Goal: Understand process/instructions: Learn how to perform a task or action

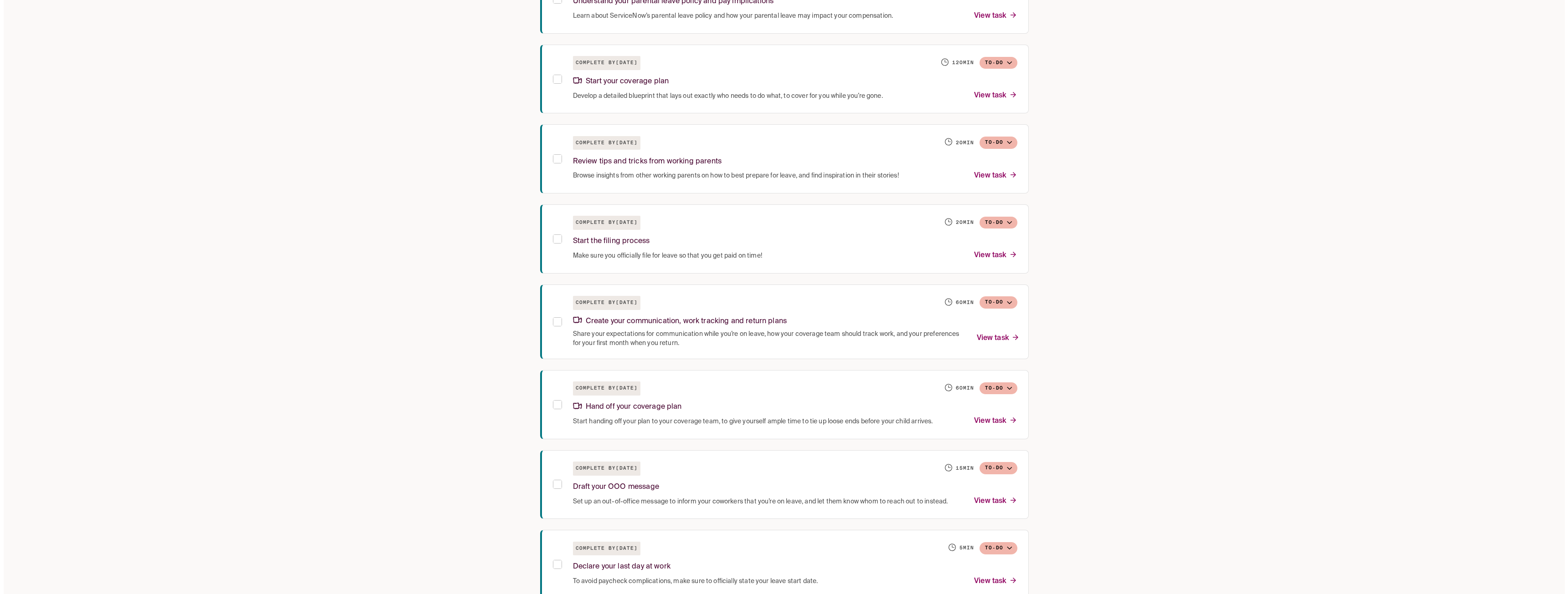
scroll to position [367, 0]
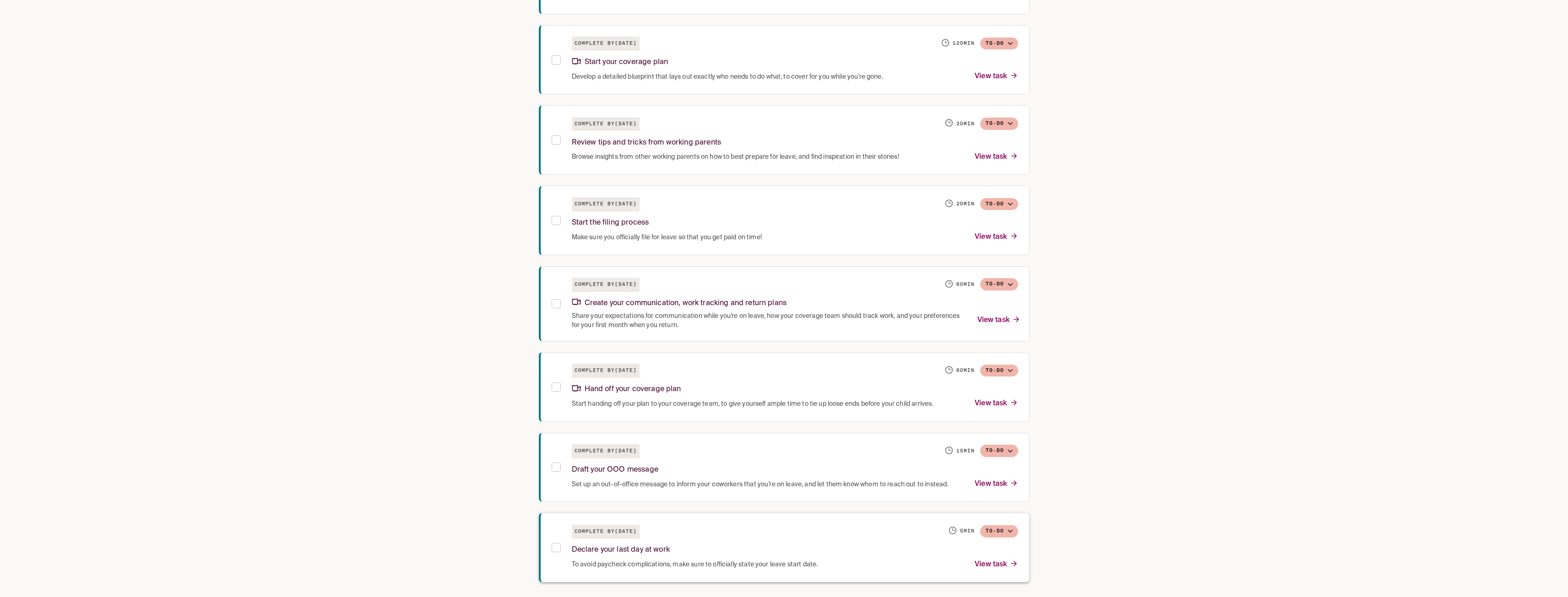
click at [992, 562] on p "View task" at bounding box center [996, 565] width 43 height 13
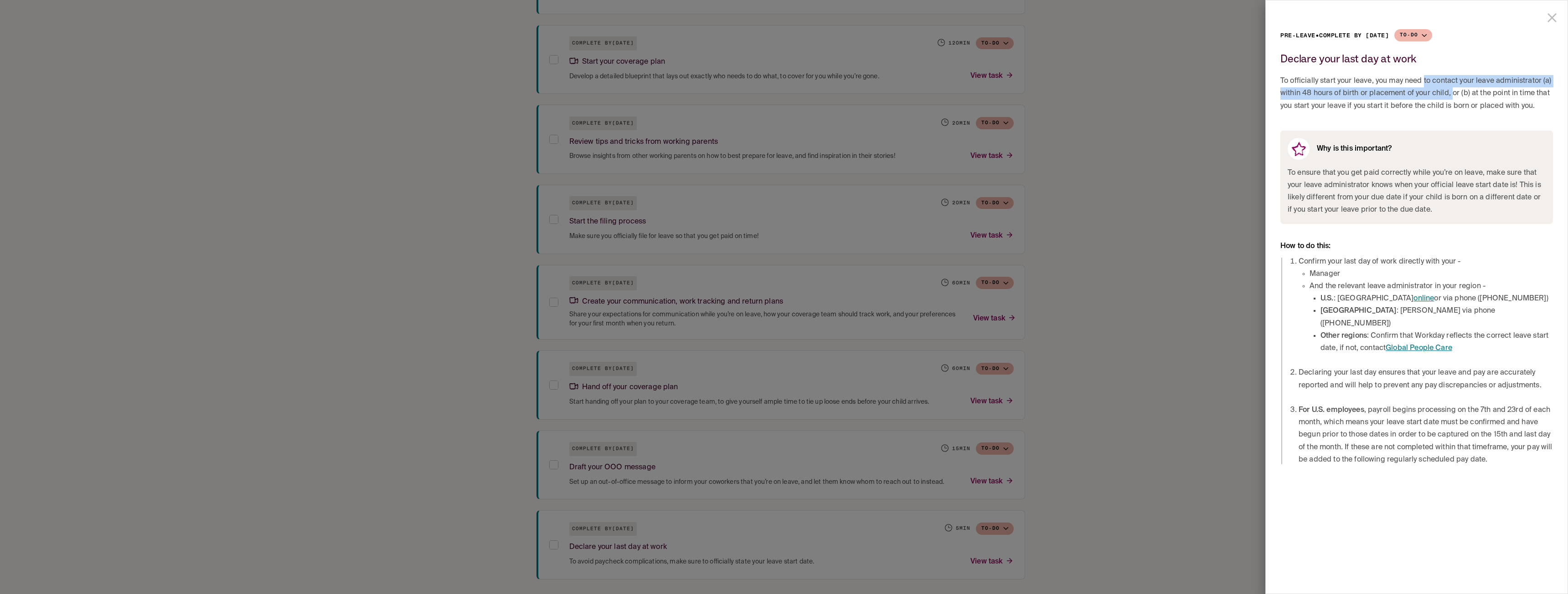
drag, startPoint x: 1424, startPoint y: 81, endPoint x: 1453, endPoint y: 90, distance: 30.4
click at [1453, 90] on span "To officially start your leave, you may need to contact your leave administrato…" at bounding box center [1416, 94] width 273 height 38
drag, startPoint x: 1368, startPoint y: 79, endPoint x: 1424, endPoint y: 97, distance: 58.8
click at [1424, 97] on span "To officially start your leave, you may need to contact your leave administrato…" at bounding box center [1416, 94] width 273 height 38
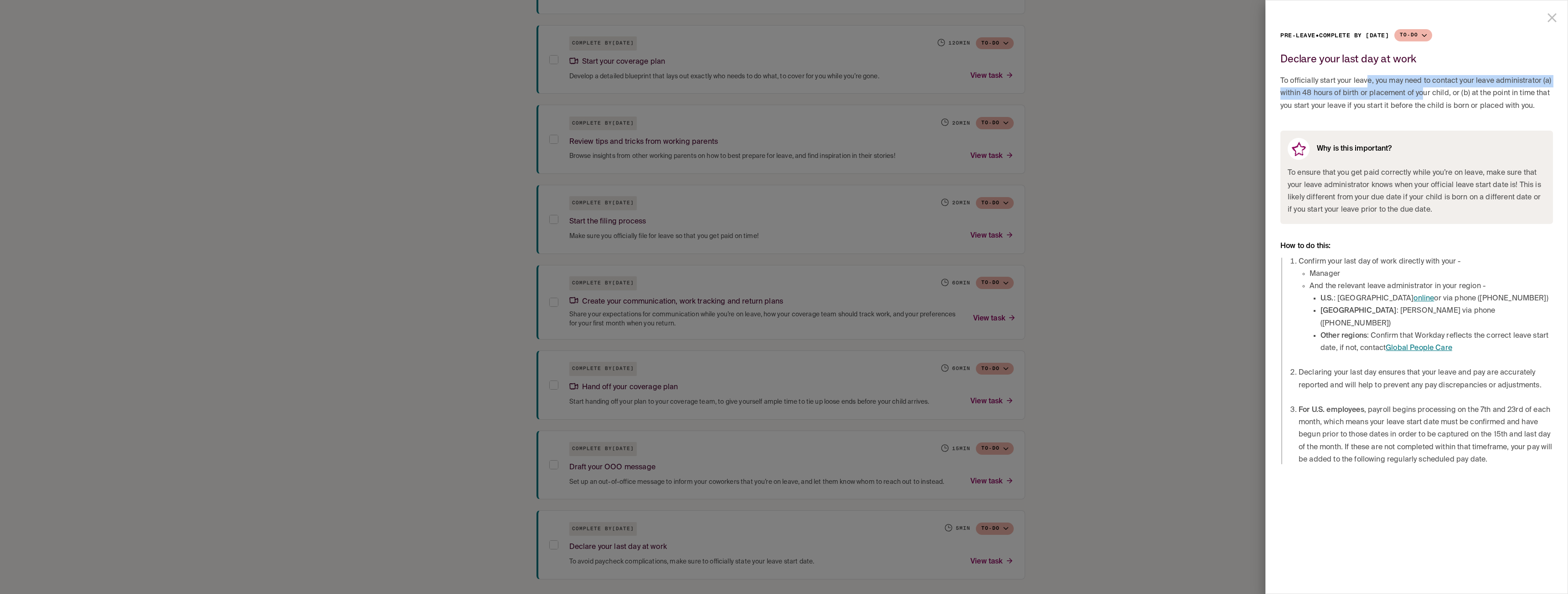
click at [1424, 97] on span "To officially start your leave, you may need to contact your leave administrato…" at bounding box center [1416, 94] width 273 height 38
drag, startPoint x: 1331, startPoint y: 106, endPoint x: 1417, endPoint y: 105, distance: 86.0
click at [1416, 105] on span "To officially start your leave, you may need to contact your leave administrato…" at bounding box center [1416, 94] width 273 height 38
click at [1418, 105] on span "To officially start your leave, you may need to contact your leave administrato…" at bounding box center [1416, 94] width 273 height 38
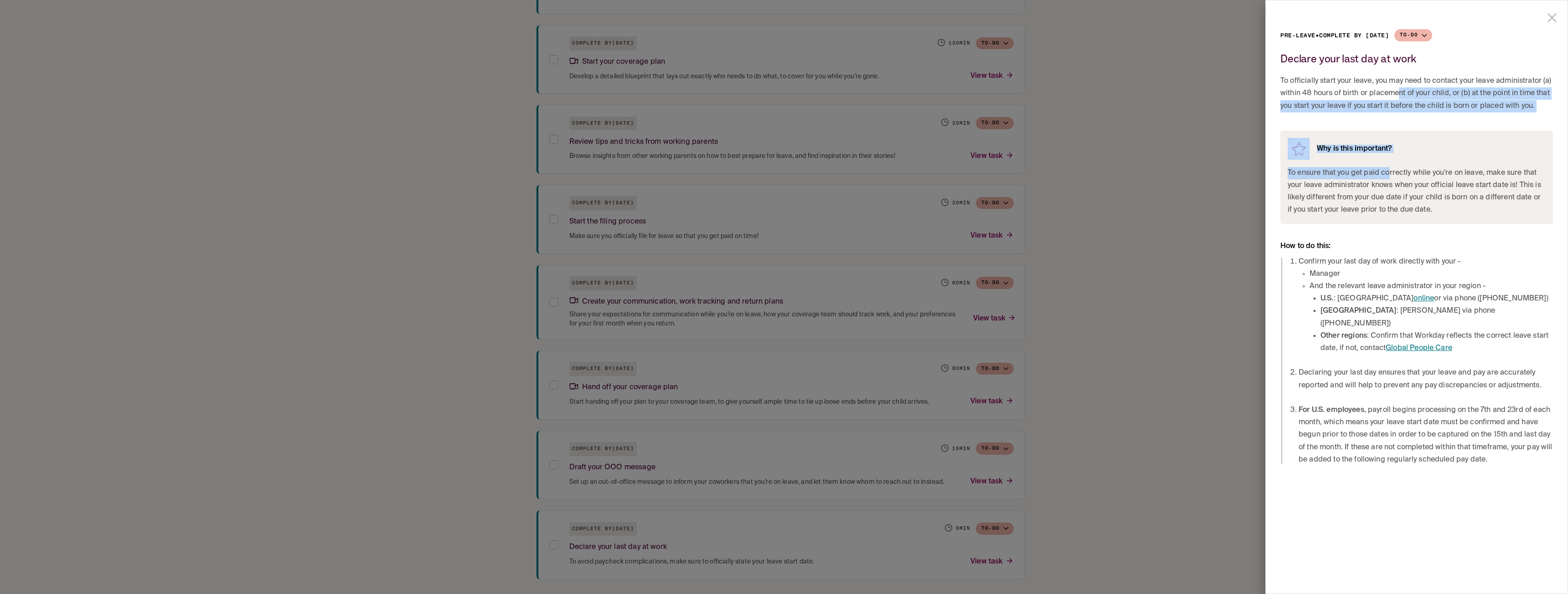
drag, startPoint x: 1399, startPoint y: 99, endPoint x: 1389, endPoint y: 169, distance: 70.7
click at [1389, 169] on div "Pre-leave • Complete by [DATE] To-do Declare your last day at work To officiall…" at bounding box center [1416, 248] width 273 height 437
click at [1391, 176] on span "To ensure that you get paid correctly while you’re on leave, make sure that you…" at bounding box center [1416, 192] width 258 height 49
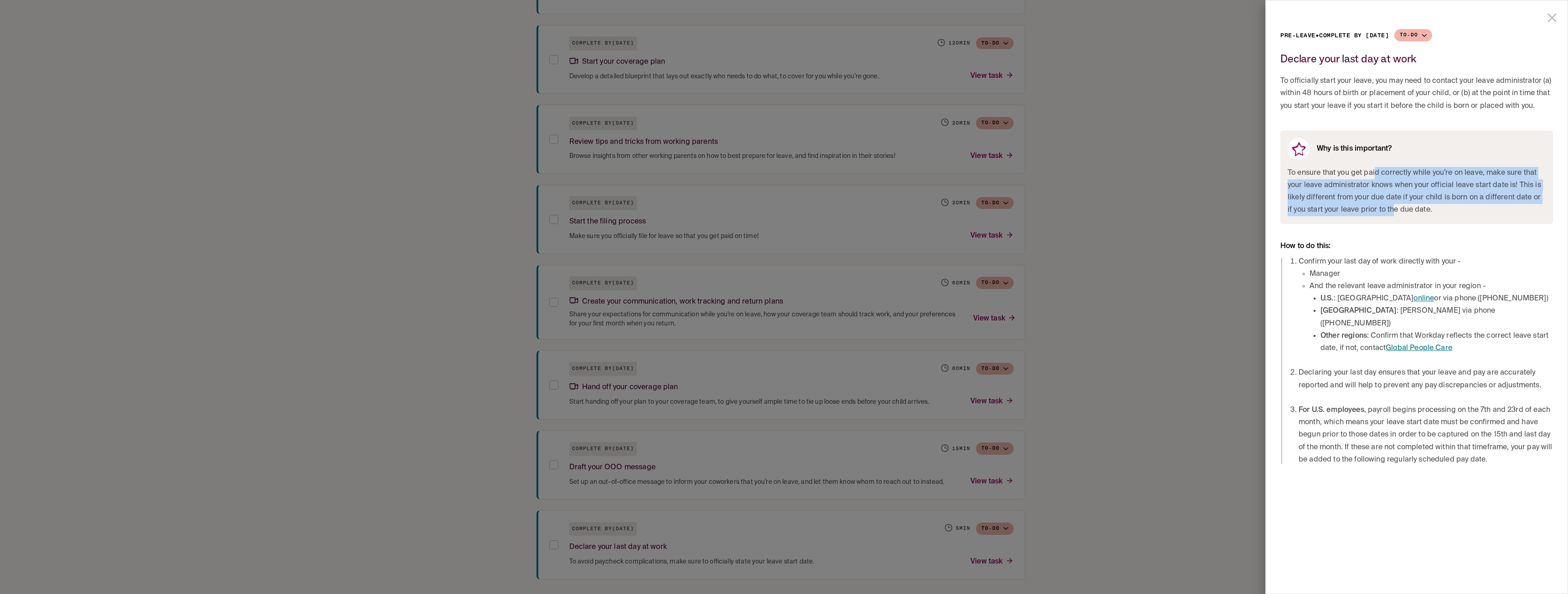
drag, startPoint x: 1376, startPoint y: 175, endPoint x: 1388, endPoint y: 214, distance: 40.8
click at [1388, 214] on span "To ensure that you get paid correctly while you’re on leave, make sure that you…" at bounding box center [1416, 192] width 258 height 49
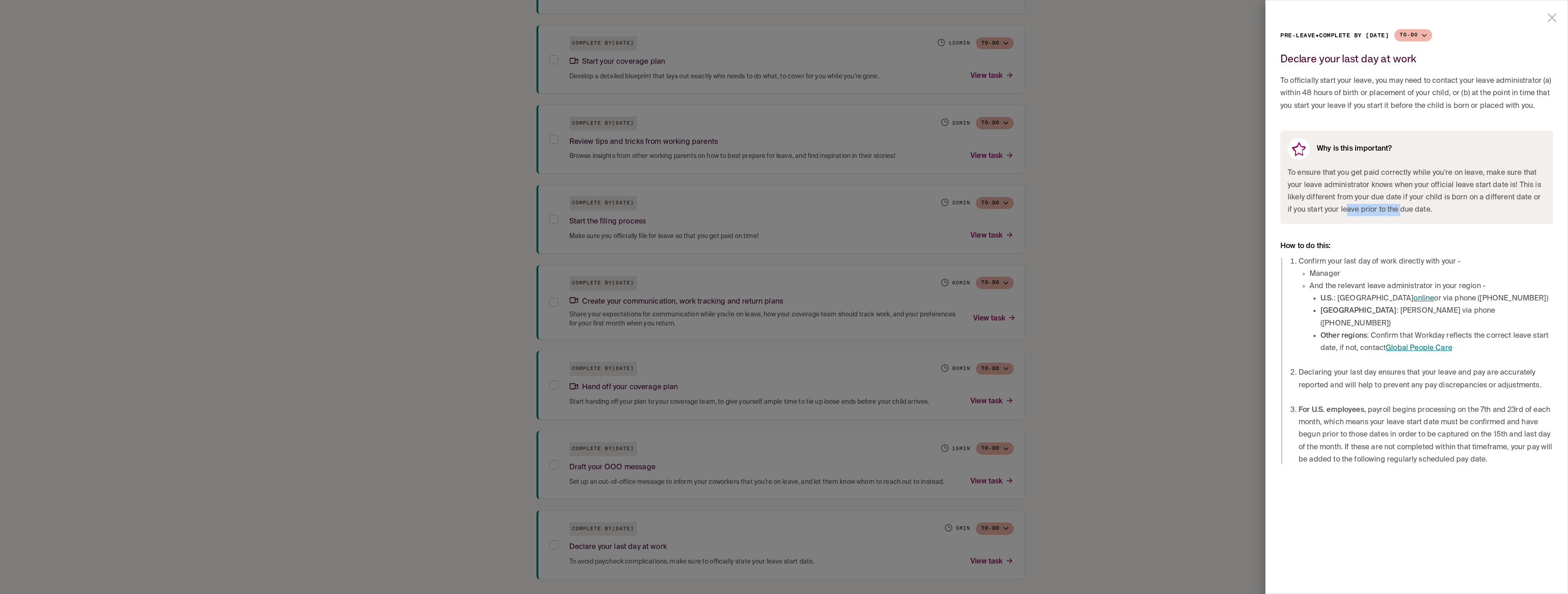
drag, startPoint x: 1340, startPoint y: 211, endPoint x: 1415, endPoint y: 216, distance: 75.2
click at [1397, 213] on span "To ensure that you get paid correctly while you’re on leave, make sure that you…" at bounding box center [1416, 192] width 258 height 49
click at [1415, 216] on span "To ensure that you get paid correctly while you’re on leave, make sure that you…" at bounding box center [1416, 192] width 258 height 49
drag, startPoint x: 1346, startPoint y: 262, endPoint x: 1387, endPoint y: 288, distance: 48.5
click at [1386, 289] on li "Confirm your last day of work directly with your - Manager And the relevant lea…" at bounding box center [1426, 306] width 255 height 99
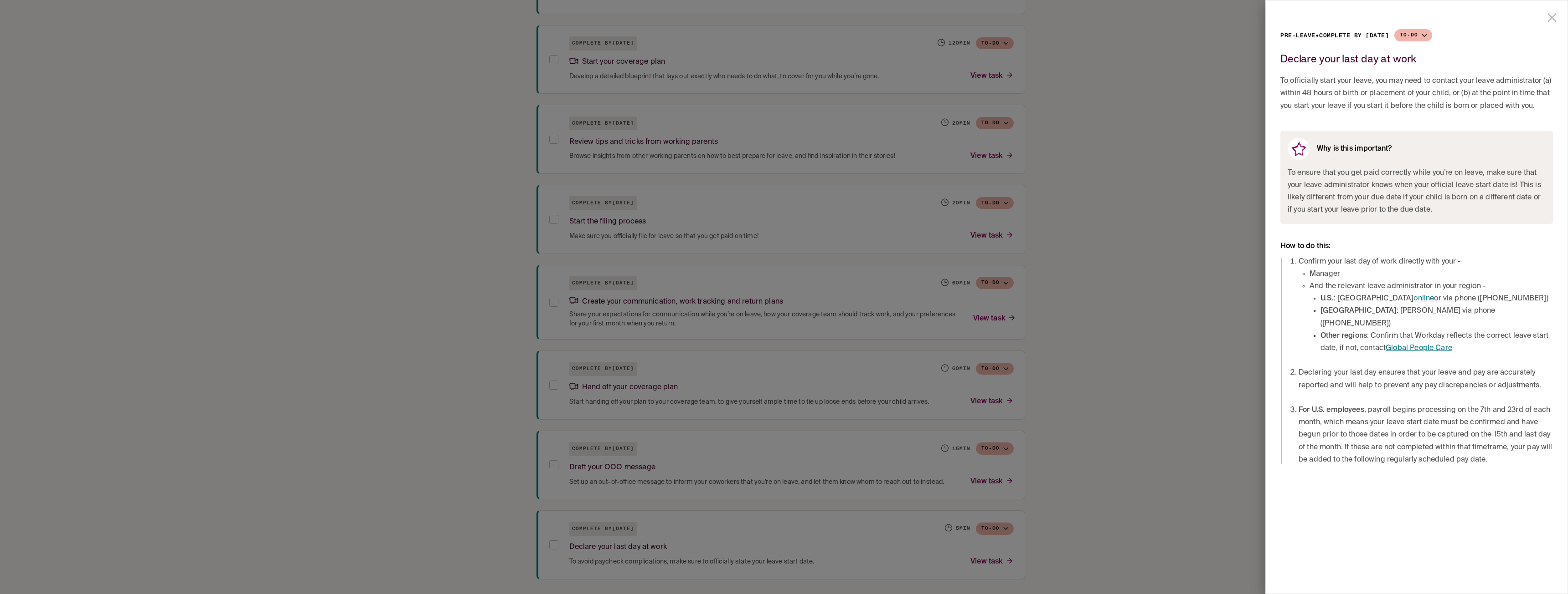
click at [1428, 288] on li "And the relevant leave administrator in your region - U.S. : Hartford online or…" at bounding box center [1431, 317] width 243 height 74
drag, startPoint x: 1342, startPoint y: 309, endPoint x: 1346, endPoint y: 322, distance: 13.6
click at [1346, 322] on ul "U.S. : Hartford online or via phone ([PHONE_NUMBER]) [GEOGRAPHIC_DATA] : [GEOGR…" at bounding box center [1431, 323] width 243 height 62
click at [1346, 332] on strong "Other regions" at bounding box center [1344, 336] width 47 height 7
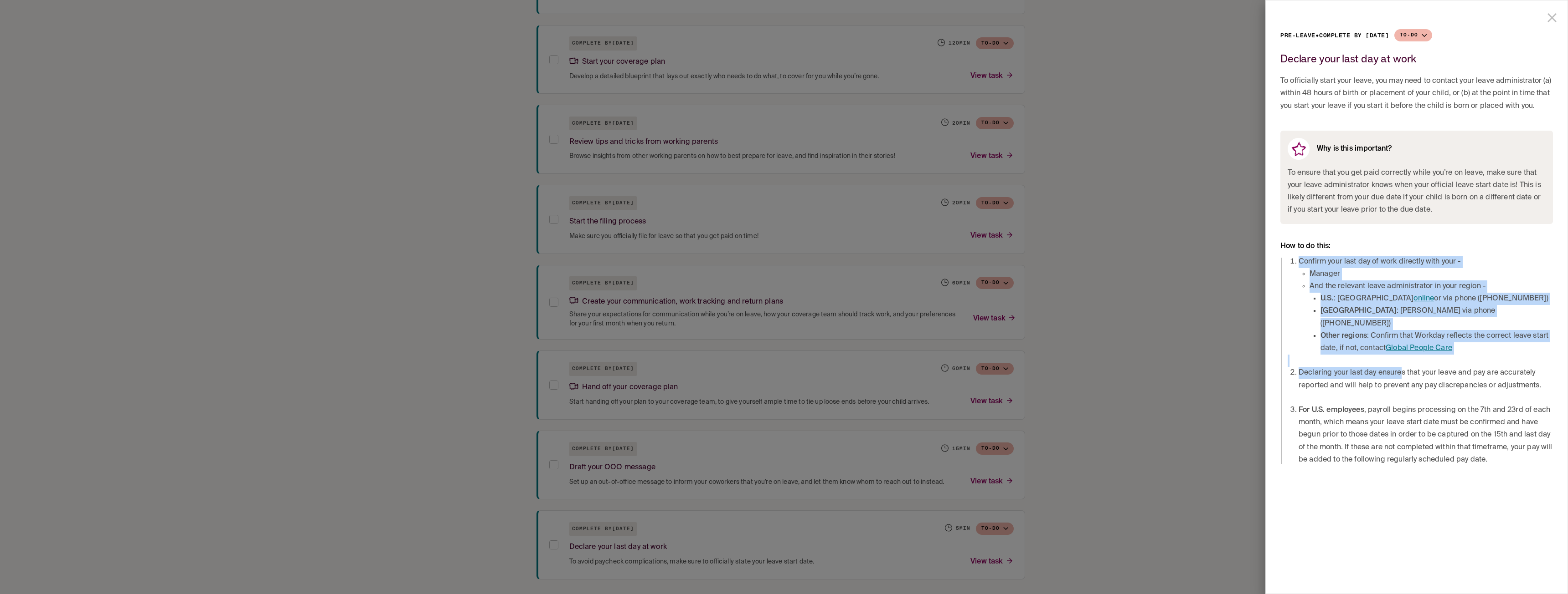
drag, startPoint x: 1361, startPoint y: 357, endPoint x: 1416, endPoint y: 366, distance: 55.7
click at [1403, 364] on div "Confirm your last day of work directly with your - Manager And the relevant lea…" at bounding box center [1420, 361] width 265 height 211
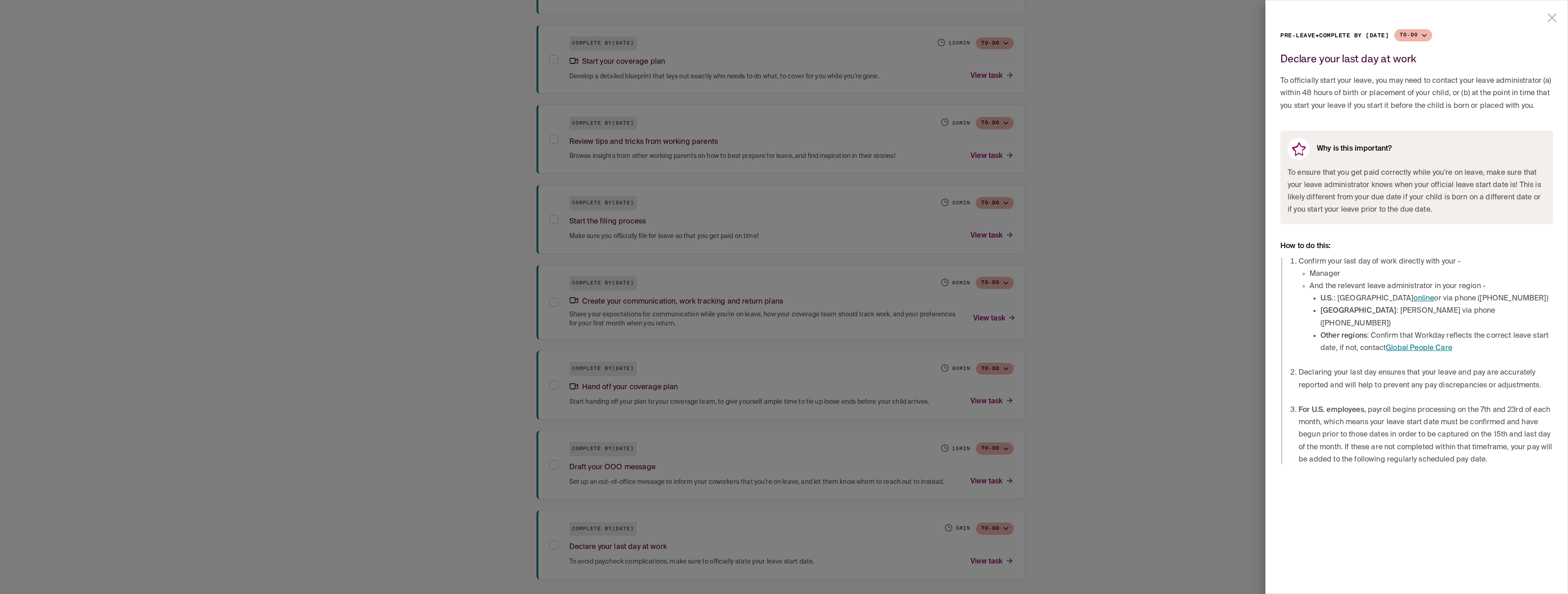
click at [1416, 367] on li "Declaring your last day ensures that your leave and pay are accurately reported…" at bounding box center [1426, 379] width 255 height 24
drag, startPoint x: 1418, startPoint y: 359, endPoint x: 1464, endPoint y: 374, distance: 48.4
click at [1459, 371] on li "Declaring your last day ensures that your leave and pay are accurately reported…" at bounding box center [1426, 379] width 255 height 24
click at [1464, 374] on li "Declaring your last day ensures that your leave and pay are accurately reported…" at bounding box center [1426, 379] width 255 height 24
drag, startPoint x: 1395, startPoint y: 363, endPoint x: 1482, endPoint y: 375, distance: 87.8
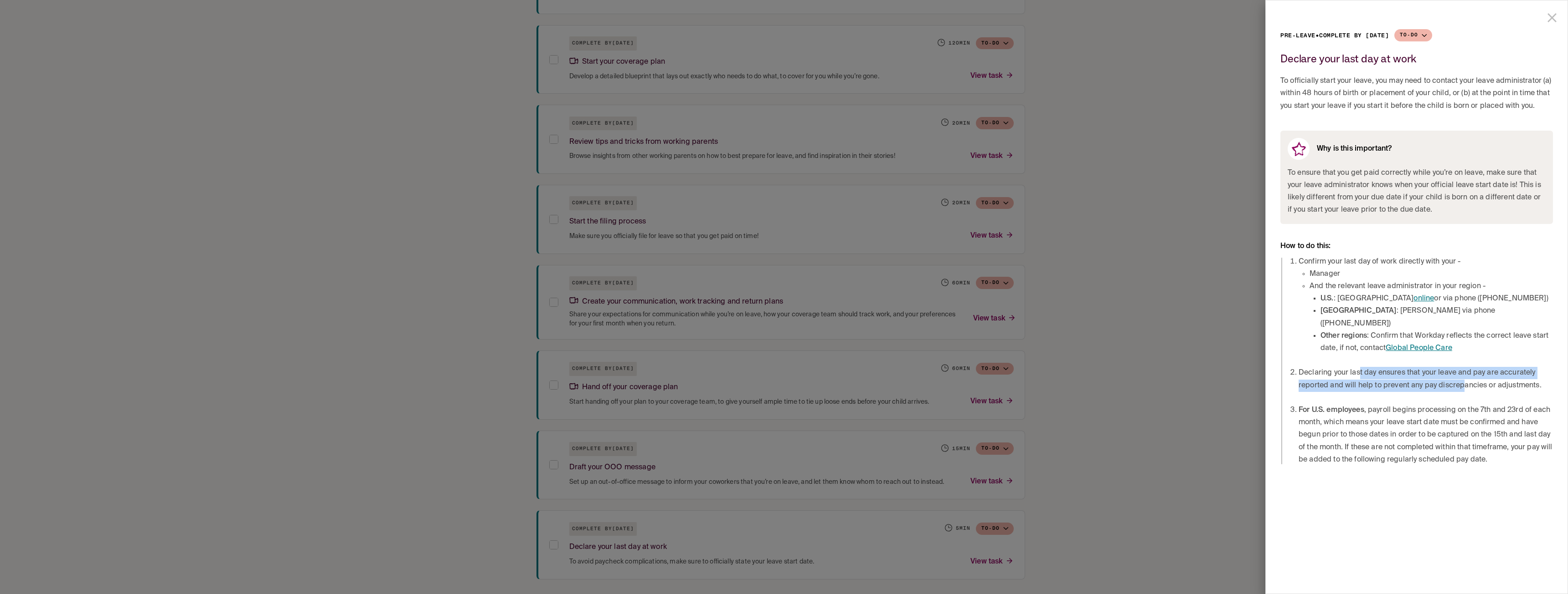
click at [1474, 374] on li "Declaring your last day ensures that your leave and pay are accurately reported…" at bounding box center [1426, 379] width 255 height 24
click at [1483, 375] on li "Declaring your last day ensures that your leave and pay are accurately reported…" at bounding box center [1426, 379] width 255 height 24
drag, startPoint x: 1467, startPoint y: 358, endPoint x: 1468, endPoint y: 377, distance: 19.0
click at [1467, 374] on li "Declaring your last day ensures that your leave and pay are accurately reported…" at bounding box center [1426, 379] width 255 height 24
click at [1468, 377] on li "Declaring your last day ensures that your leave and pay are accurately reported…" at bounding box center [1426, 379] width 255 height 24
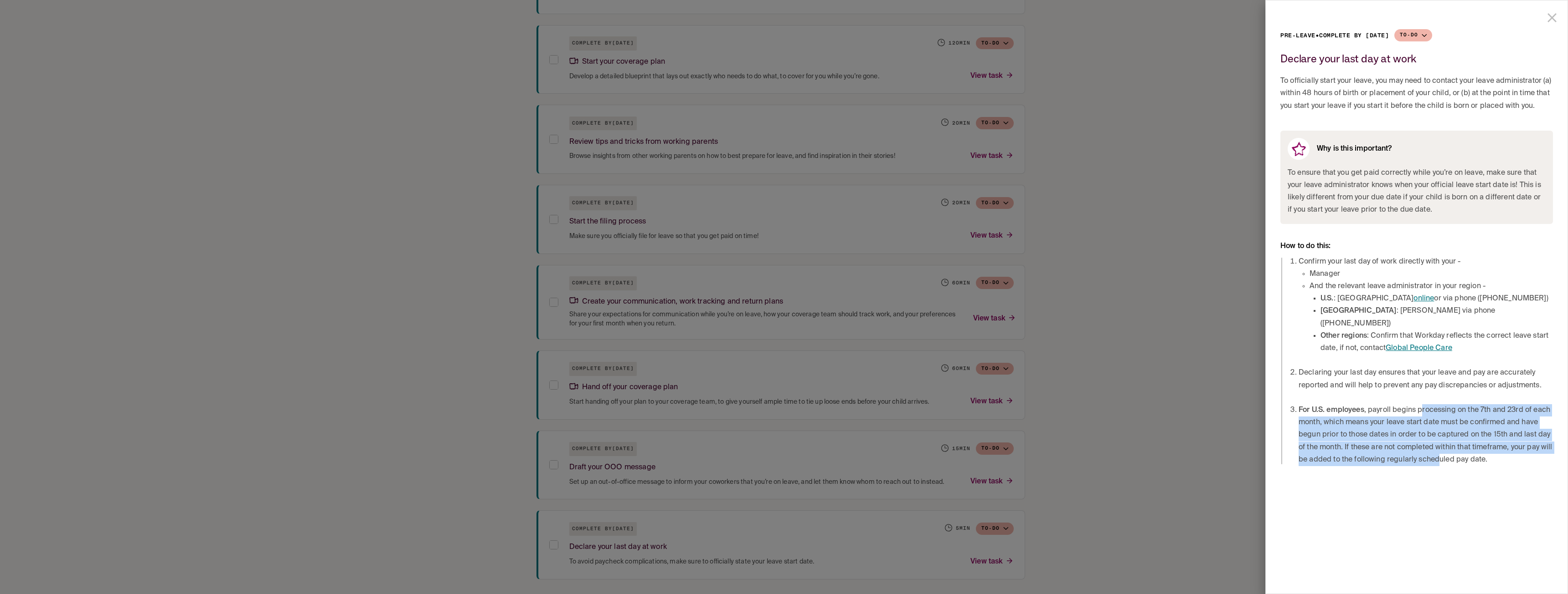
drag, startPoint x: 1434, startPoint y: 396, endPoint x: 1452, endPoint y: 452, distance: 58.8
click at [1452, 452] on li "For [DEMOGRAPHIC_DATA] employees , payroll begins processing on the 7th and 23r…" at bounding box center [1426, 435] width 255 height 62
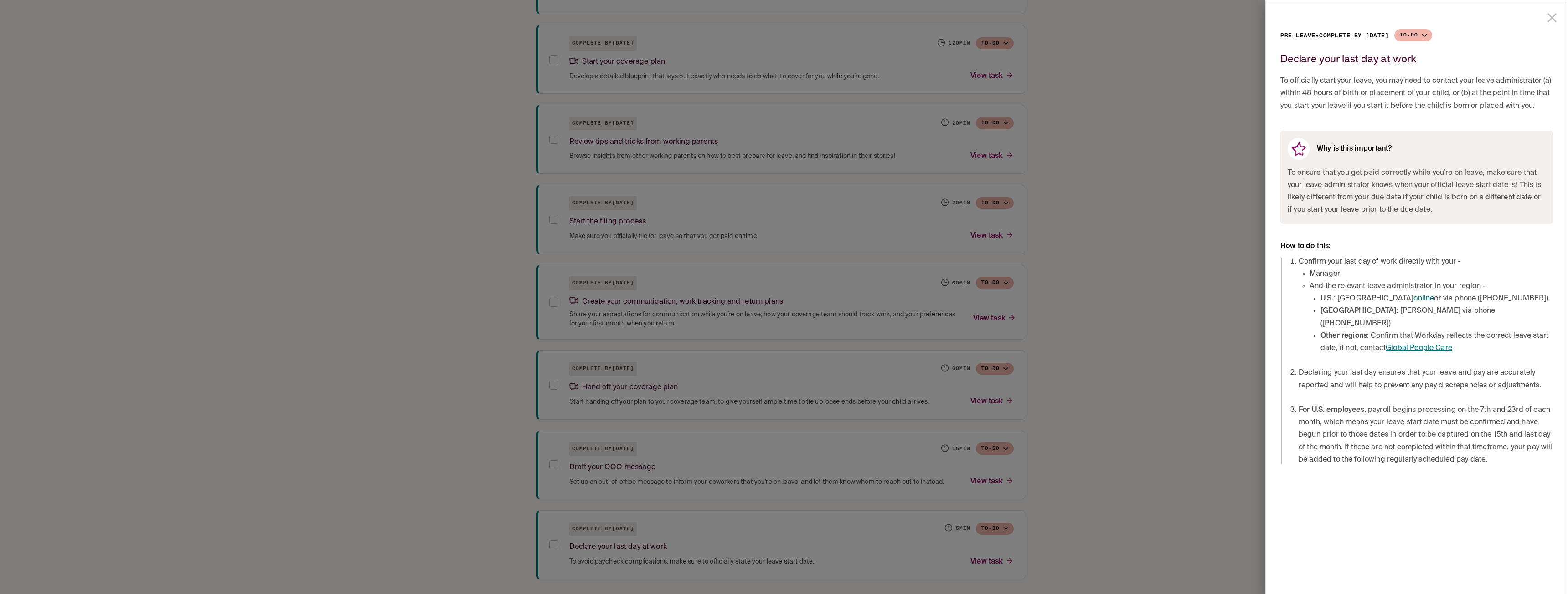
click at [1453, 452] on li "For [DEMOGRAPHIC_DATA] employees , payroll begins processing on the 7th and 23r…" at bounding box center [1426, 435] width 255 height 62
drag, startPoint x: 1420, startPoint y: 426, endPoint x: 1450, endPoint y: 451, distance: 39.1
click at [1445, 448] on li "For [DEMOGRAPHIC_DATA] employees , payroll begins processing on the 7th and 23r…" at bounding box center [1426, 435] width 255 height 62
click at [1452, 452] on li "For [DEMOGRAPHIC_DATA] employees , payroll begins processing on the 7th and 23r…" at bounding box center [1426, 435] width 255 height 62
drag, startPoint x: 1431, startPoint y: 422, endPoint x: 1443, endPoint y: 444, distance: 25.1
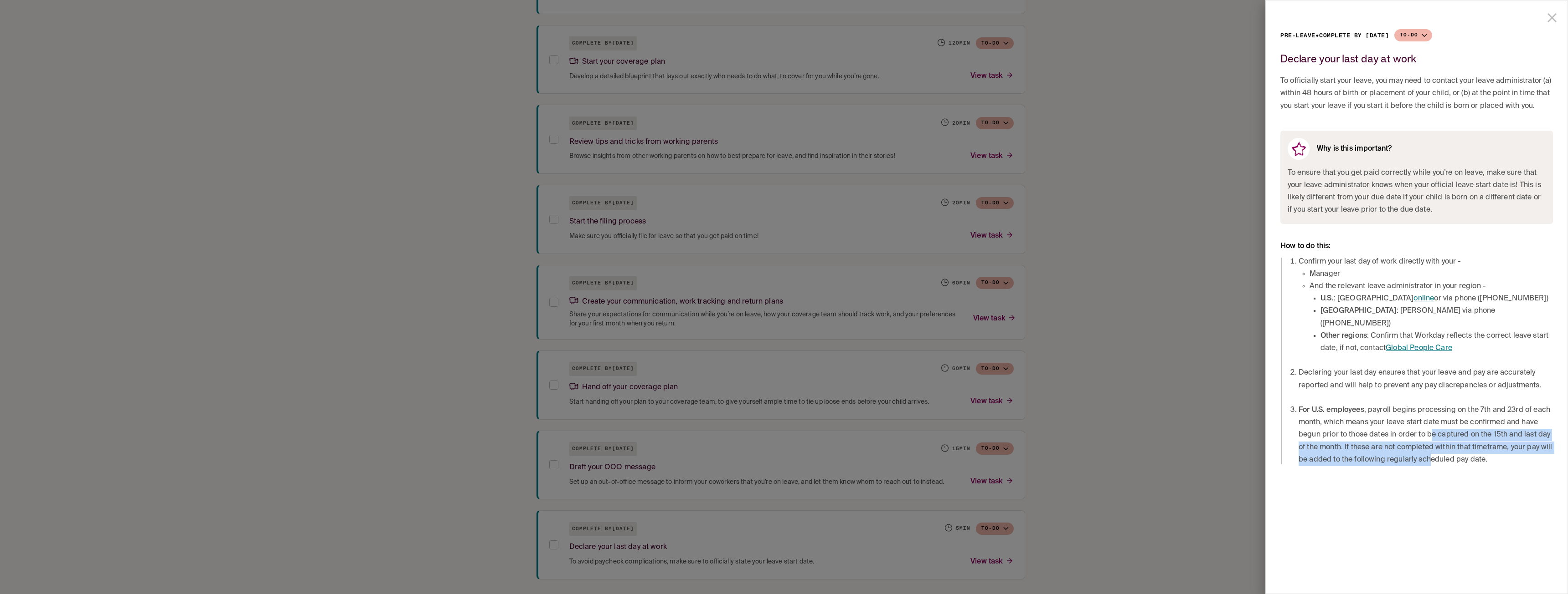
click at [1443, 444] on li "For [DEMOGRAPHIC_DATA] employees , payroll begins processing on the 7th and 23r…" at bounding box center [1426, 435] width 255 height 62
click at [1452, 446] on li "For [DEMOGRAPHIC_DATA] employees , payroll begins processing on the 7th and 23r…" at bounding box center [1426, 435] width 255 height 62
